Goal: Task Accomplishment & Management: Use online tool/utility

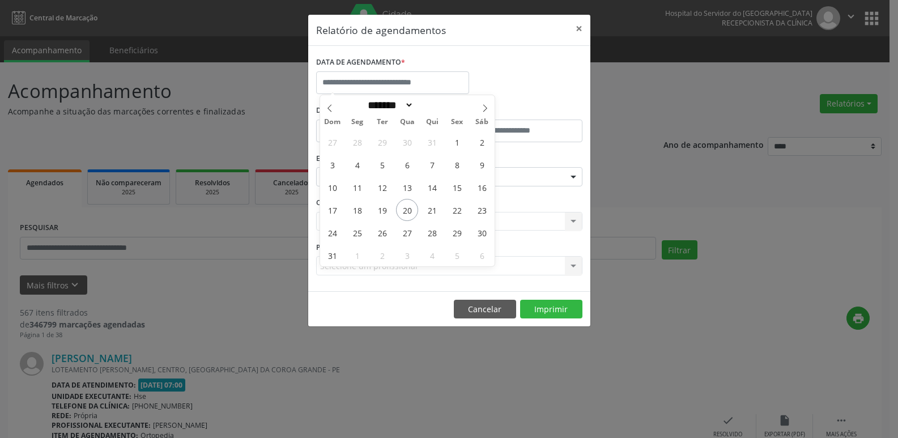
select select "*"
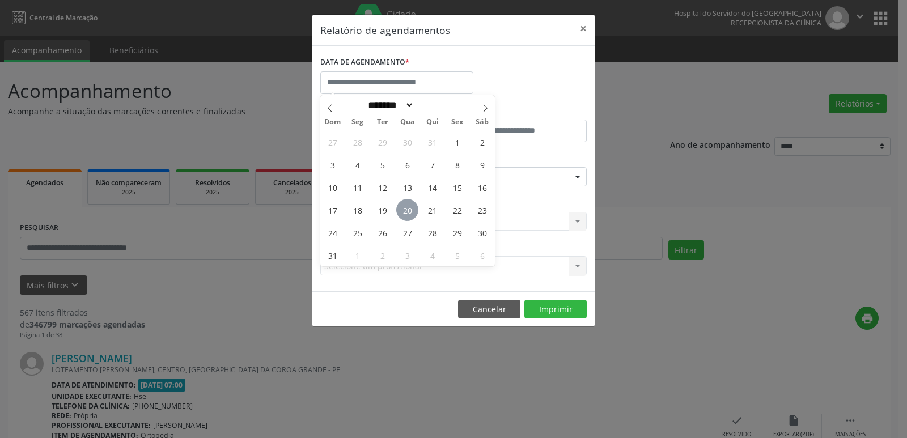
click at [403, 199] on span "20" at bounding box center [407, 210] width 22 height 22
type input "**********"
click at [403, 199] on span "20" at bounding box center [407, 210] width 22 height 22
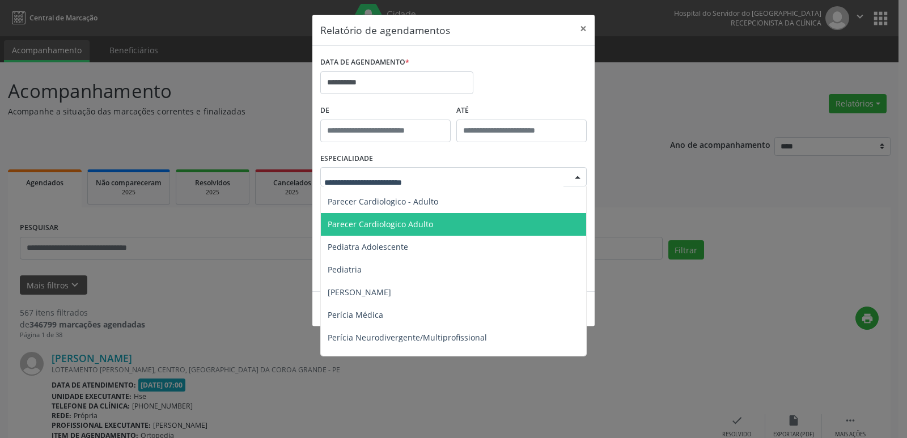
scroll to position [1756, 0]
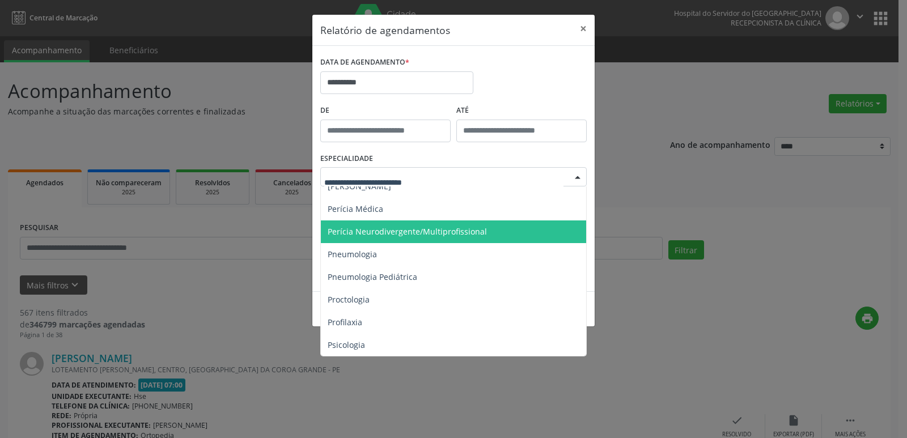
click at [406, 229] on span "Perícia Neurodivergente/Multiprofissional" at bounding box center [406, 231] width 159 height 11
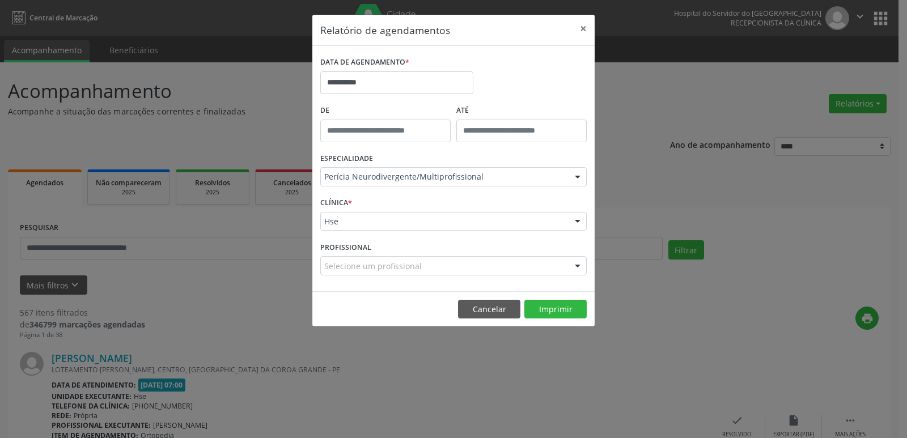
click at [340, 228] on div "Hse" at bounding box center [453, 221] width 266 height 19
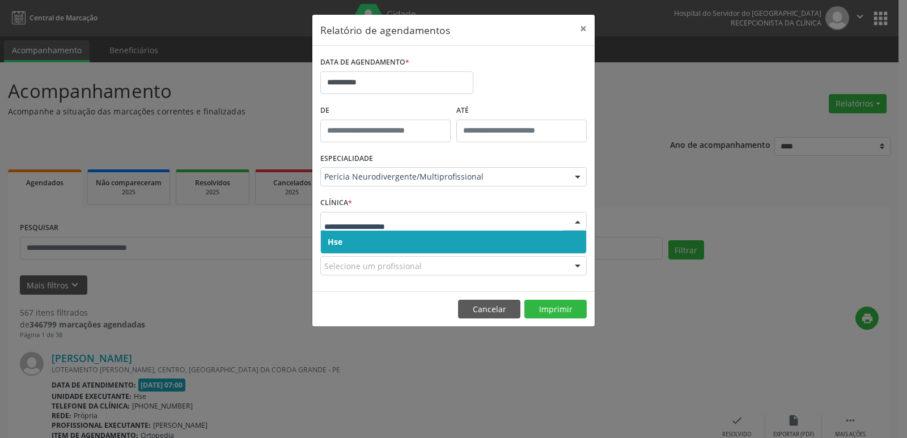
click at [341, 238] on span "Hse" at bounding box center [334, 241] width 15 height 11
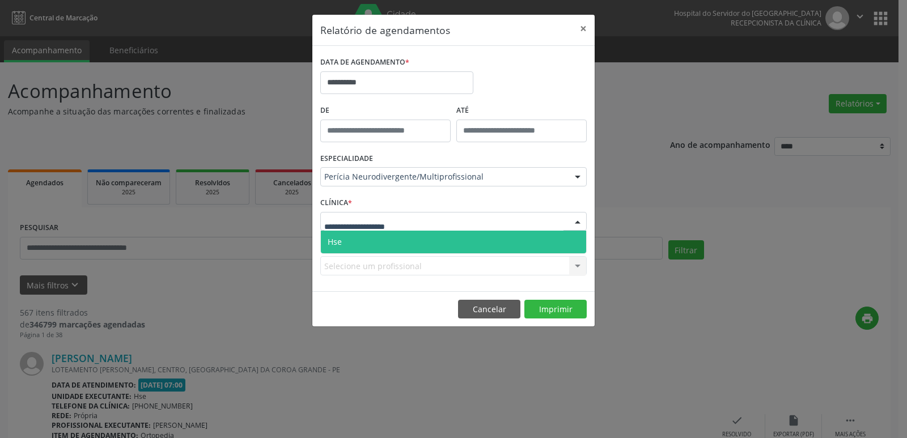
click at [348, 244] on span "Hse" at bounding box center [453, 242] width 265 height 23
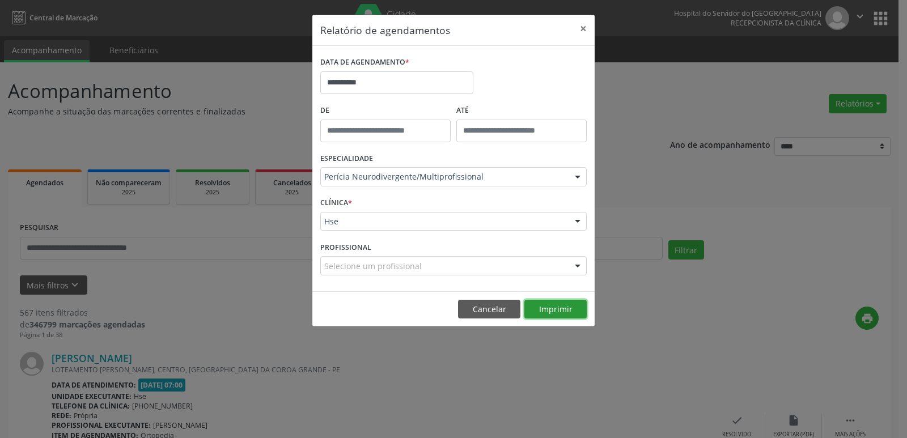
click at [533, 316] on button "Imprimir" at bounding box center [555, 309] width 62 height 19
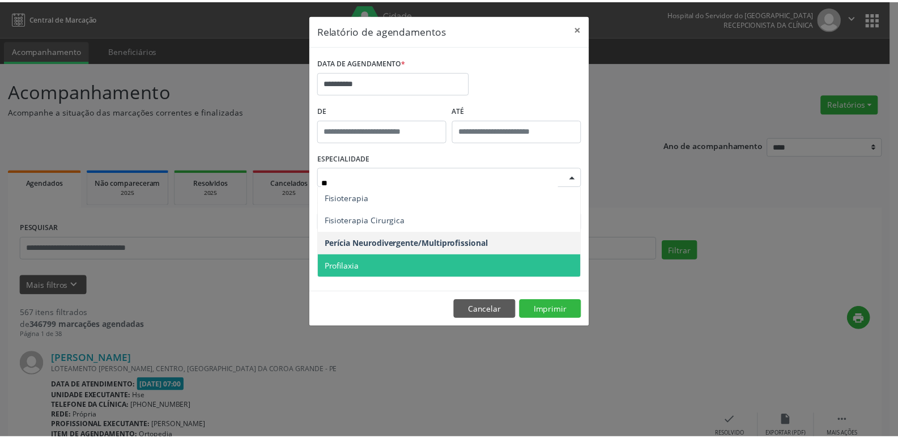
scroll to position [0, 0]
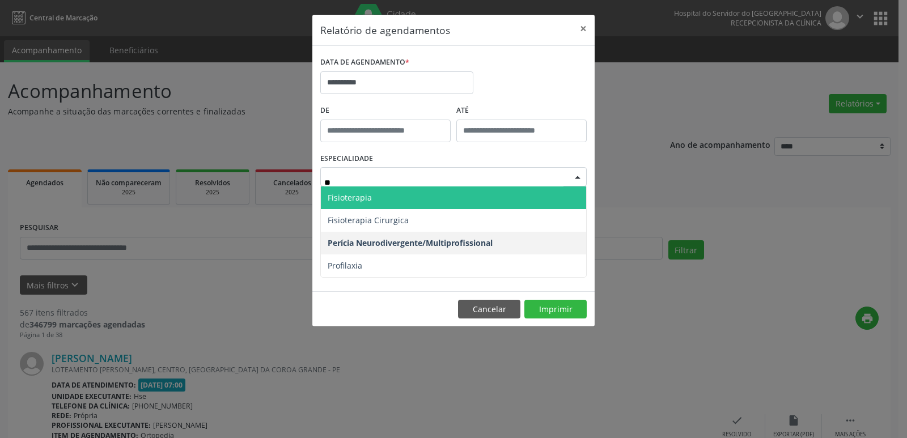
click at [359, 196] on span "Fisioterapia" at bounding box center [349, 197] width 44 height 11
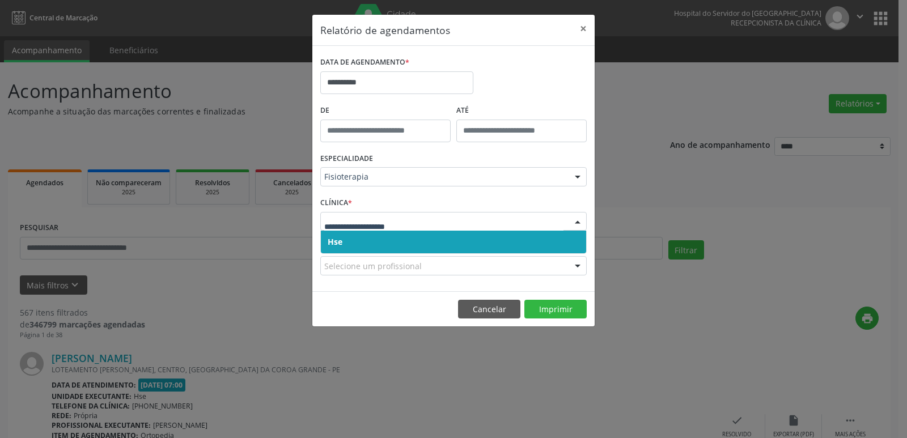
click at [343, 240] on span "Hse" at bounding box center [453, 242] width 265 height 23
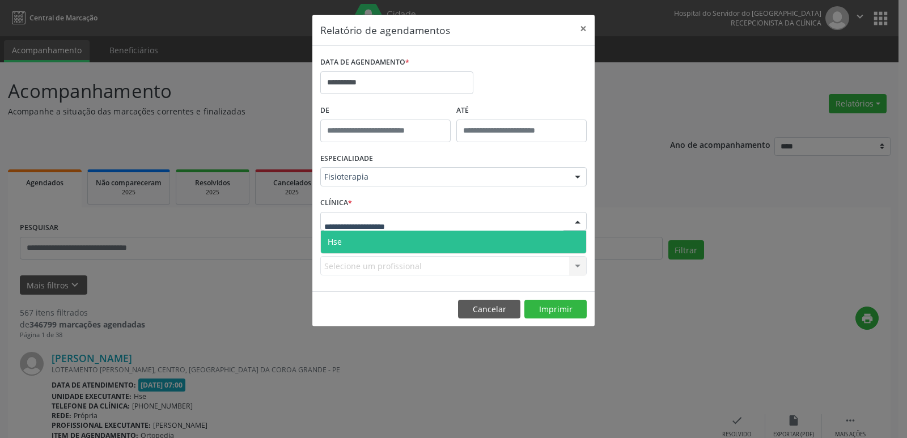
click at [361, 242] on span "Hse" at bounding box center [453, 242] width 265 height 23
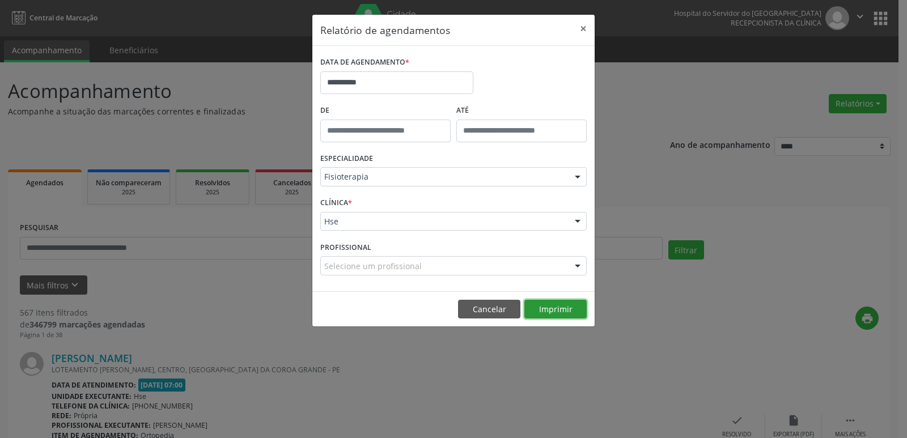
click at [570, 316] on button "Imprimir" at bounding box center [555, 309] width 62 height 19
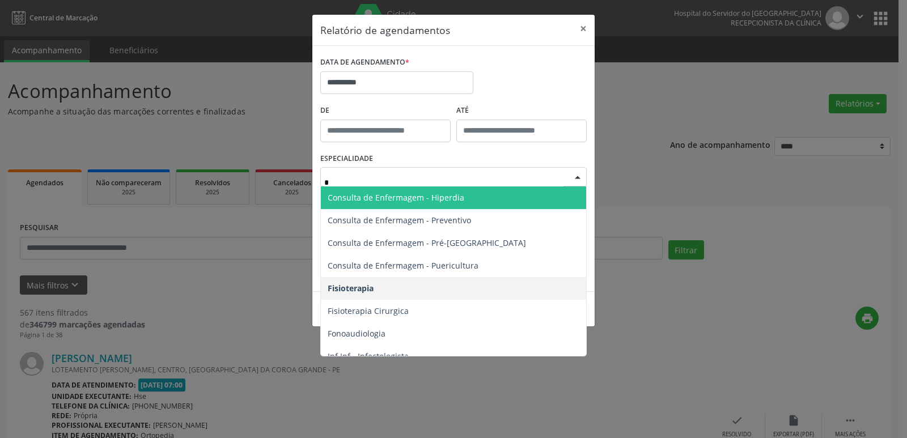
type input "**"
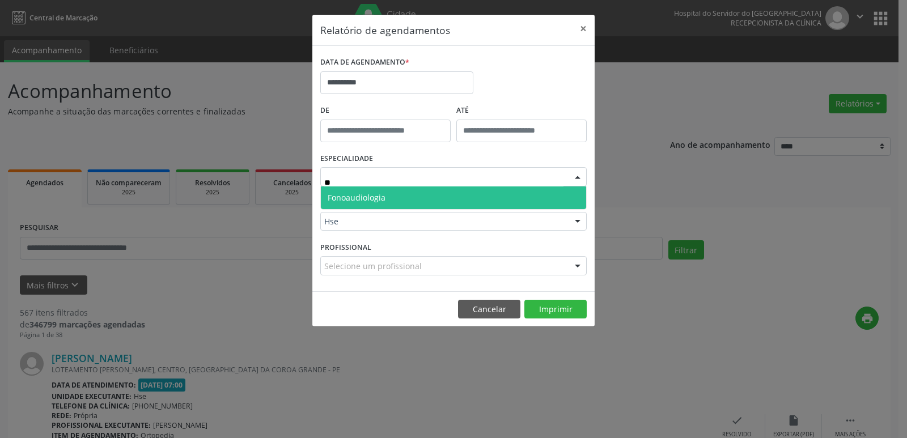
click at [356, 193] on span "Fonoaudiologia" at bounding box center [356, 197] width 58 height 11
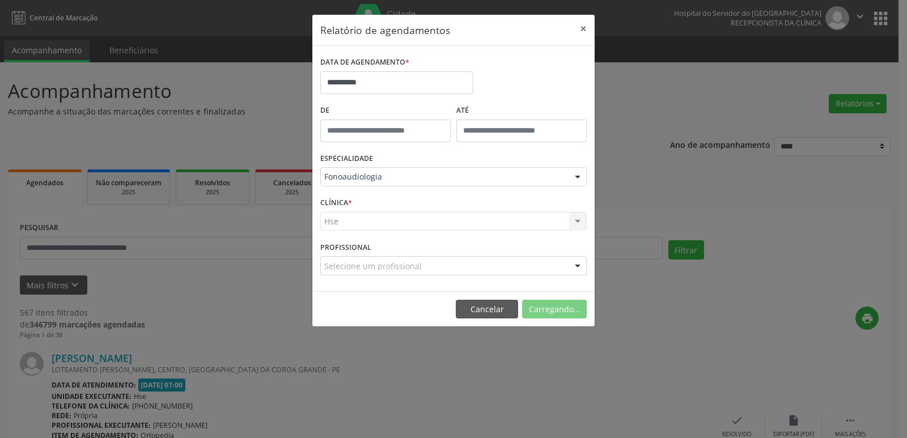
click at [346, 217] on div "Hse Hse Nenhum resultado encontrado para: " " Não há nenhuma opção para ser exi…" at bounding box center [453, 221] width 266 height 19
click at [331, 223] on div "Hse Hse Nenhum resultado encontrado para: " " Não há nenhuma opção para ser exi…" at bounding box center [453, 221] width 266 height 19
click at [342, 221] on div "Hse Hse Nenhum resultado encontrado para: " " Não há nenhuma opção para ser exi…" at bounding box center [453, 221] width 266 height 19
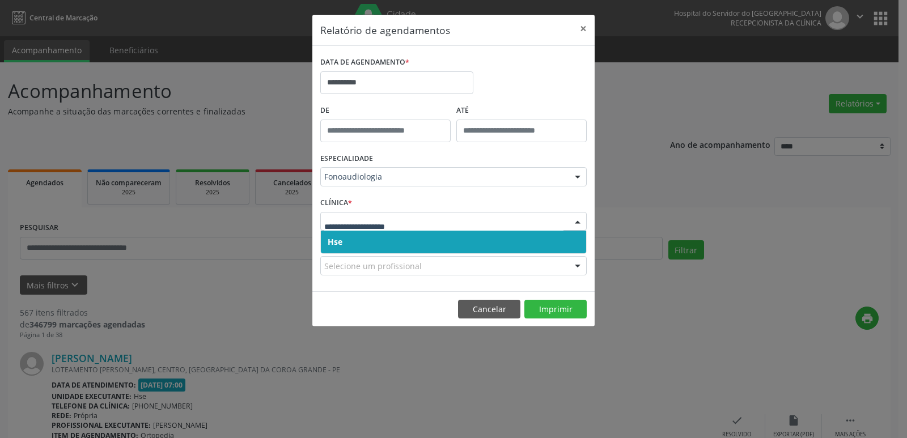
click at [342, 239] on span "Hse" at bounding box center [453, 242] width 265 height 23
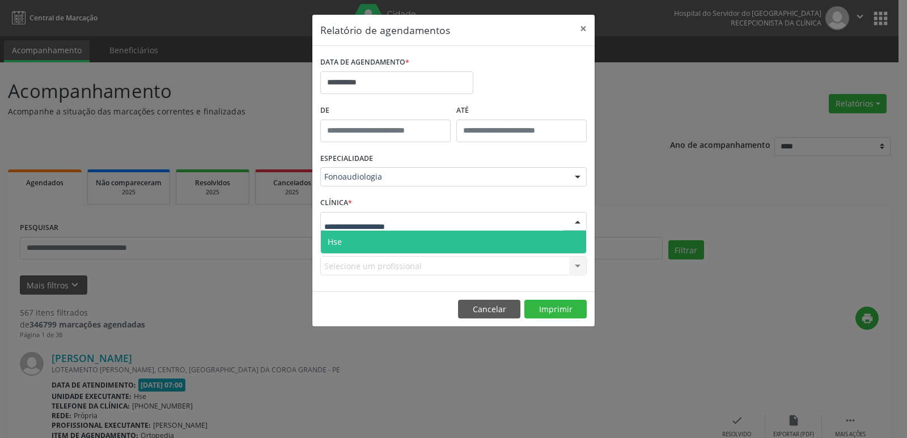
click at [337, 246] on span "Hse" at bounding box center [334, 241] width 14 height 11
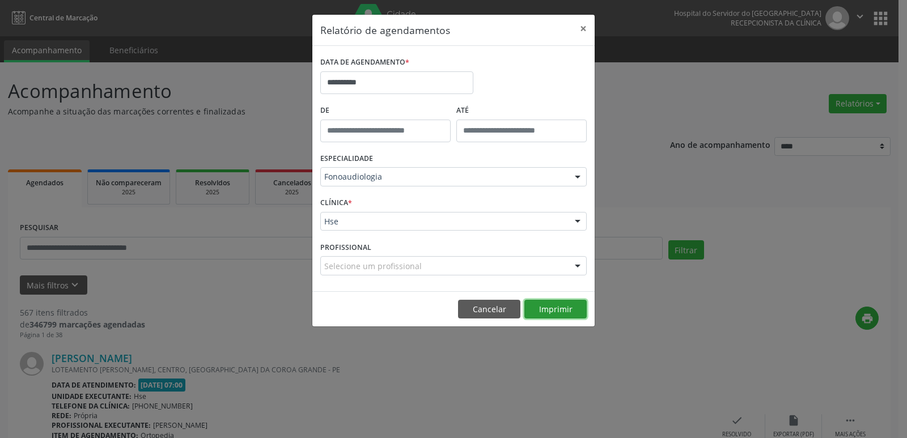
click at [562, 312] on button "Imprimir" at bounding box center [555, 309] width 62 height 19
click at [578, 32] on button "×" at bounding box center [583, 29] width 23 height 28
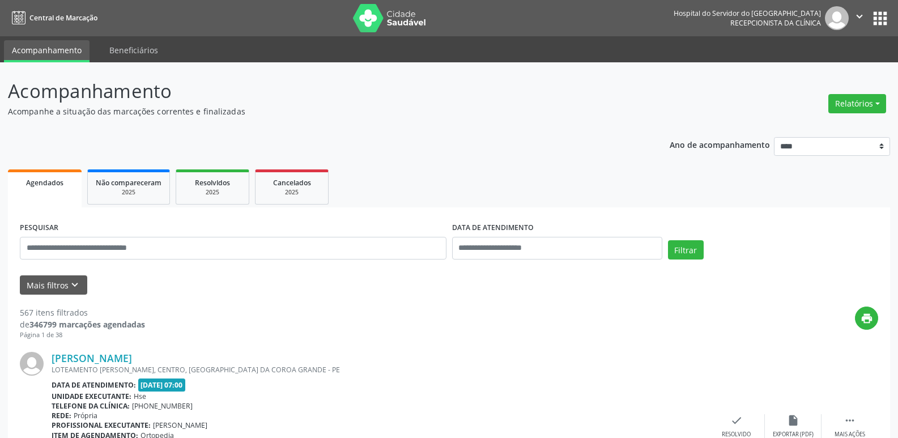
click at [495, 181] on ul "Agendados Não compareceram 2025 Resolvidos 2025 Cancelados 2025" at bounding box center [449, 187] width 882 height 41
